Goal: Information Seeking & Learning: Learn about a topic

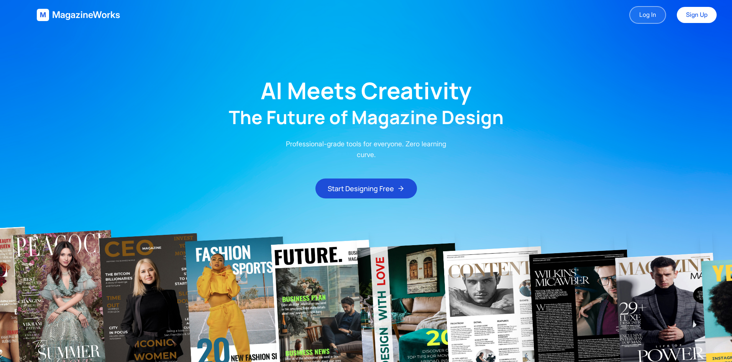
click at [650, 15] on link "Log In" at bounding box center [647, 15] width 37 height 18
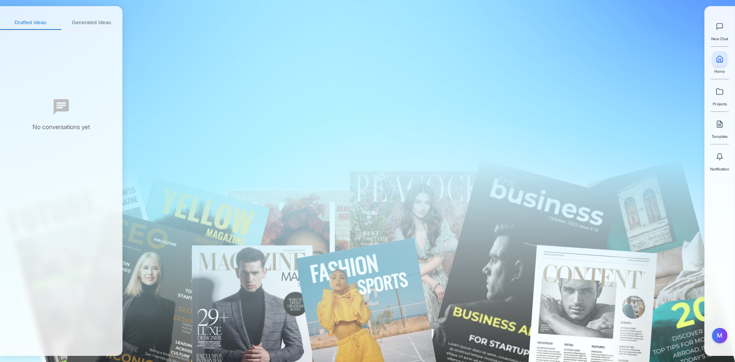
click at [321, 170] on div at bounding box center [410, 156] width 293 height 40
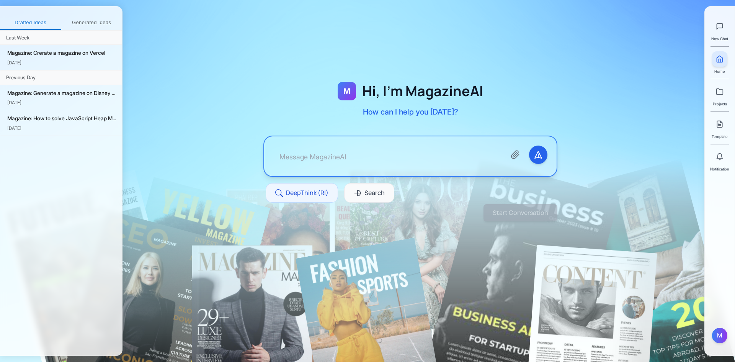
click at [318, 161] on textarea at bounding box center [386, 156] width 227 height 21
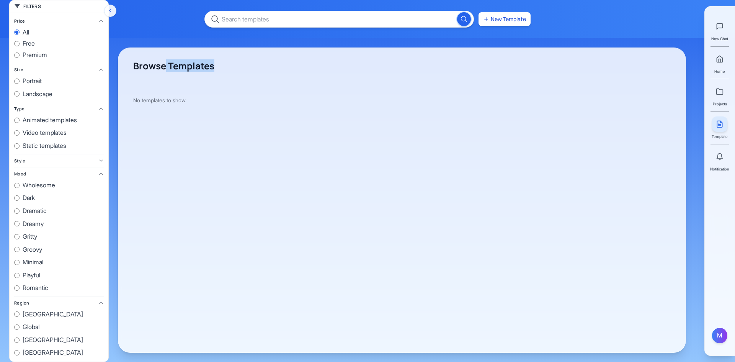
drag, startPoint x: 216, startPoint y: 70, endPoint x: 140, endPoint y: 59, distance: 77.5
click at [140, 59] on div "Browse Templates No templates to show." at bounding box center [402, 199] width 568 height 305
click at [145, 68] on h1 "Browse Templates" at bounding box center [402, 66] width 538 height 12
click at [144, 68] on h1 "Browse Templates" at bounding box center [402, 66] width 538 height 12
click at [185, 65] on h1 "Browse Templates" at bounding box center [402, 66] width 538 height 12
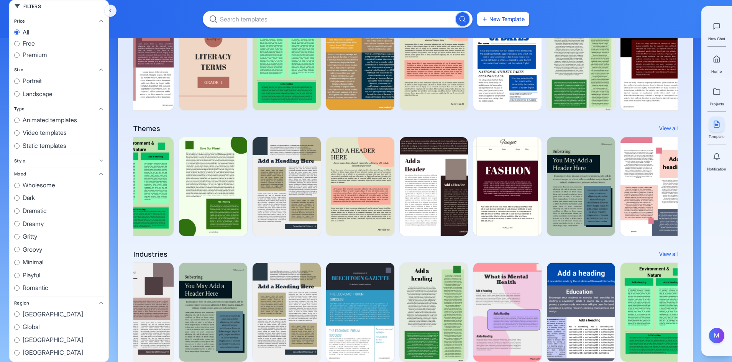
scroll to position [460, 0]
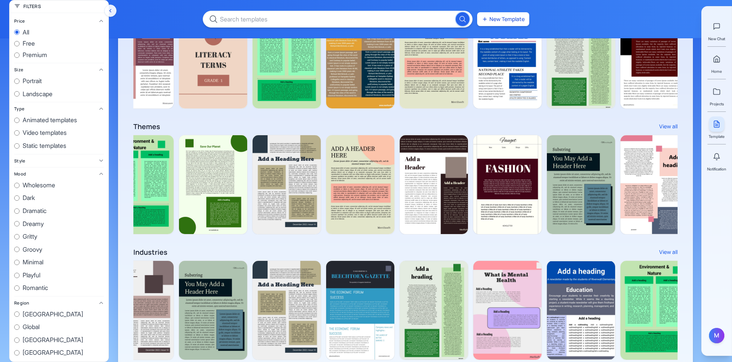
drag, startPoint x: 323, startPoint y: 133, endPoint x: 306, endPoint y: 115, distance: 24.4
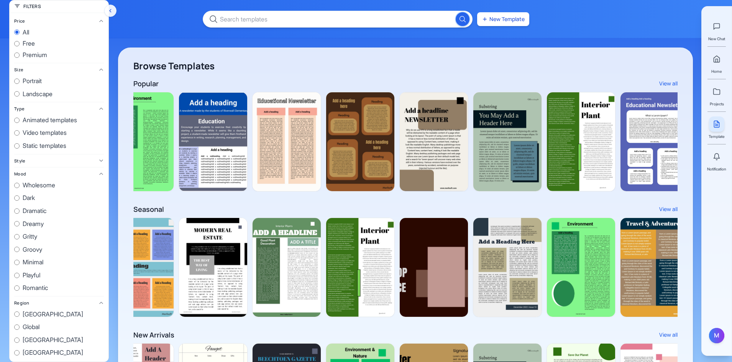
scroll to position [0, 1499]
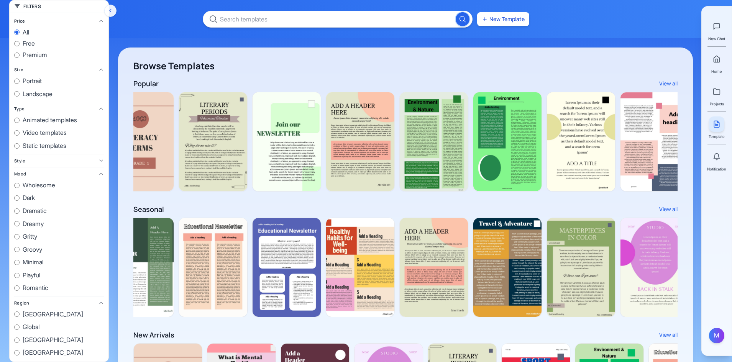
scroll to position [0, 1499]
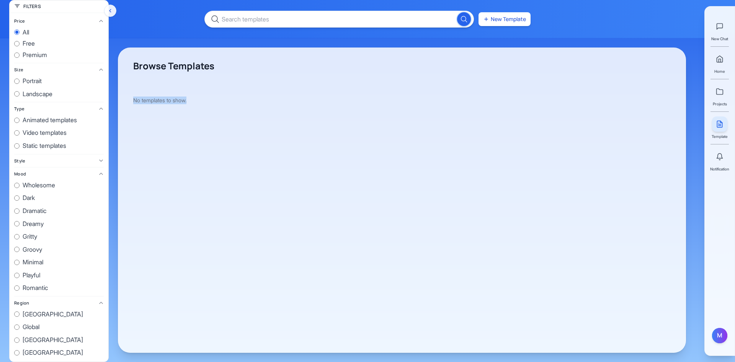
drag, startPoint x: 143, startPoint y: 104, endPoint x: 208, endPoint y: 110, distance: 65.0
click at [208, 110] on div "Browse Templates No templates to show." at bounding box center [402, 199] width 568 height 305
copy div "No templates to show."
click at [288, 92] on div "No templates to show." at bounding box center [402, 100] width 538 height 44
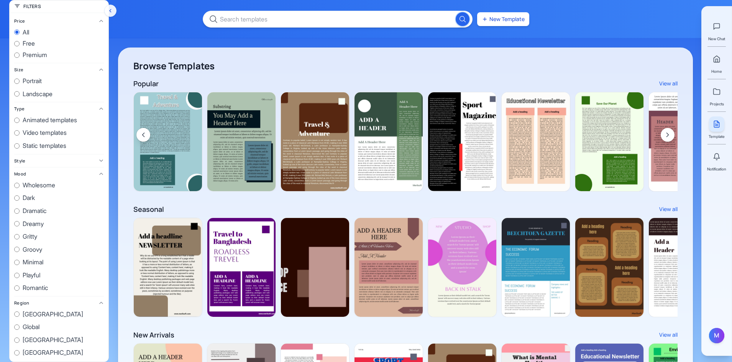
scroll to position [0, 1499]
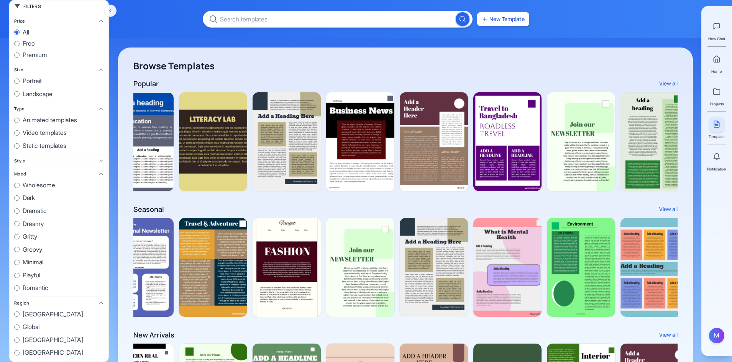
click at [28, 43] on span "free" at bounding box center [29, 44] width 12 height 10
click at [20, 43] on input "free" at bounding box center [16, 43] width 5 height 5
radio input "true"
click at [29, 51] on span "premium" at bounding box center [35, 55] width 25 height 10
click at [20, 52] on input "premium" at bounding box center [16, 54] width 5 height 5
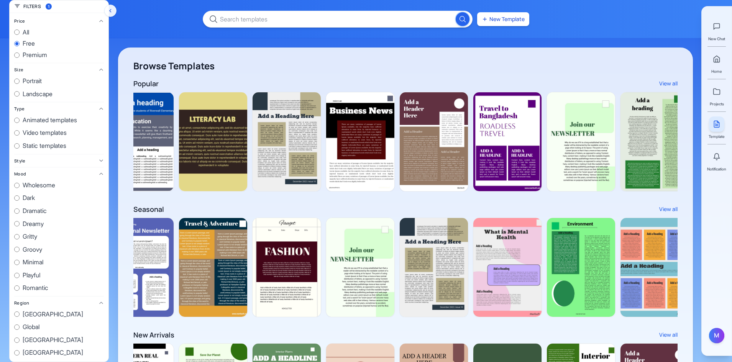
radio input "true"
click at [23, 31] on span "all" at bounding box center [26, 33] width 7 height 10
click at [20, 31] on input "all" at bounding box center [16, 31] width 5 height 5
radio input "true"
click at [666, 136] on icon "Scroll right" at bounding box center [667, 135] width 8 height 8
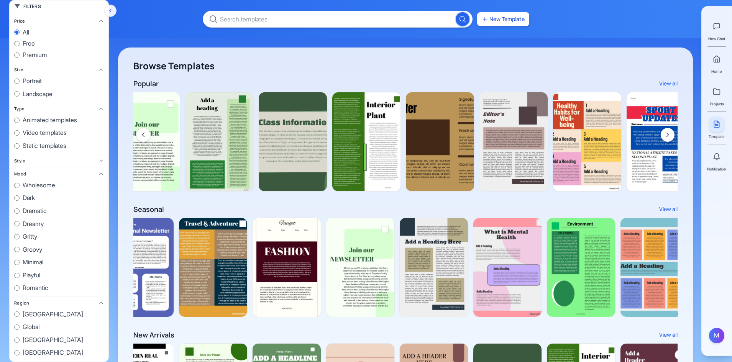
click at [666, 136] on icon "Scroll right" at bounding box center [667, 135] width 8 height 8
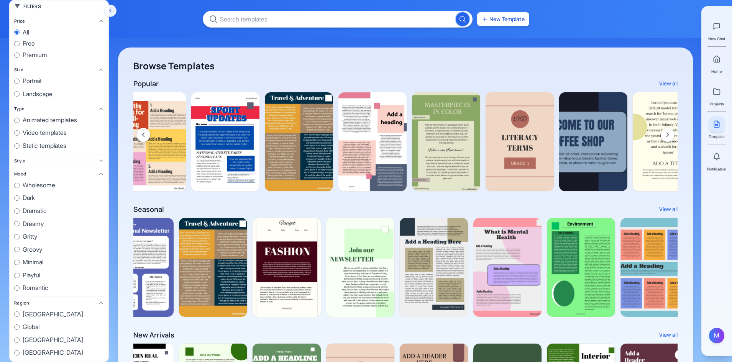
click at [666, 136] on icon "Scroll right" at bounding box center [667, 135] width 8 height 8
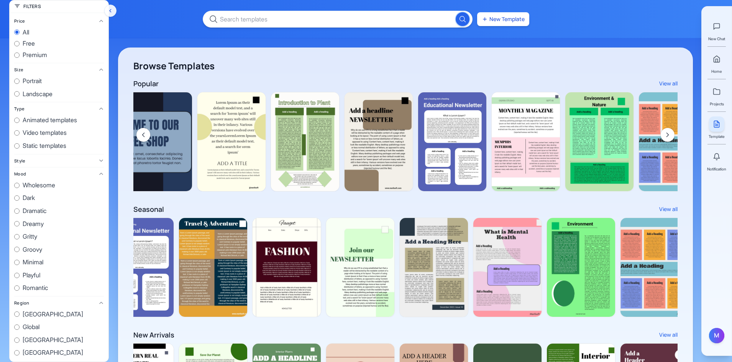
click at [666, 136] on icon "Scroll right" at bounding box center [667, 135] width 8 height 8
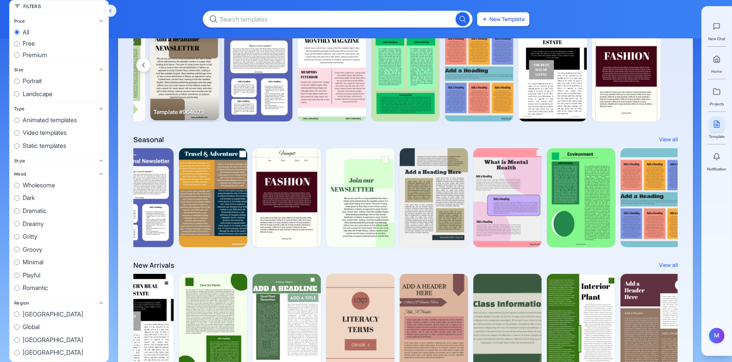
scroll to position [0, 0]
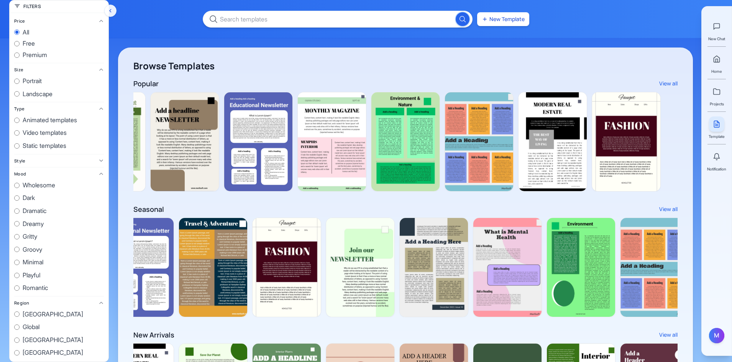
click at [56, 90] on label "Landscape" at bounding box center [59, 94] width 90 height 10
click at [20, 91] on input "Landscape" at bounding box center [16, 93] width 5 height 5
radio input "true"
click at [23, 51] on span "premium" at bounding box center [35, 55] width 25 height 10
click at [20, 52] on input "premium" at bounding box center [16, 54] width 5 height 5
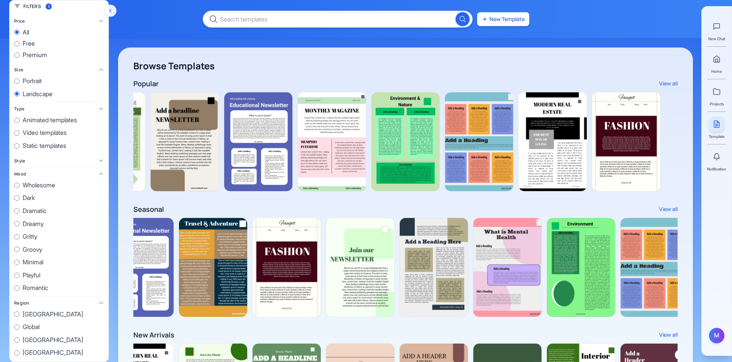
radio input "true"
click at [26, 28] on span "all" at bounding box center [26, 33] width 7 height 10
click at [20, 29] on input "all" at bounding box center [16, 31] width 5 height 5
radio input "true"
click at [30, 80] on span "Portrait" at bounding box center [32, 81] width 19 height 10
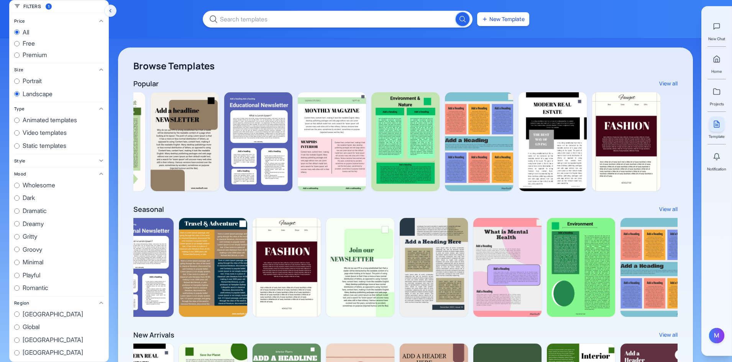
click at [20, 80] on input "Portrait" at bounding box center [16, 81] width 5 height 5
radio input "true"
